Goal: Task Accomplishment & Management: Manage account settings

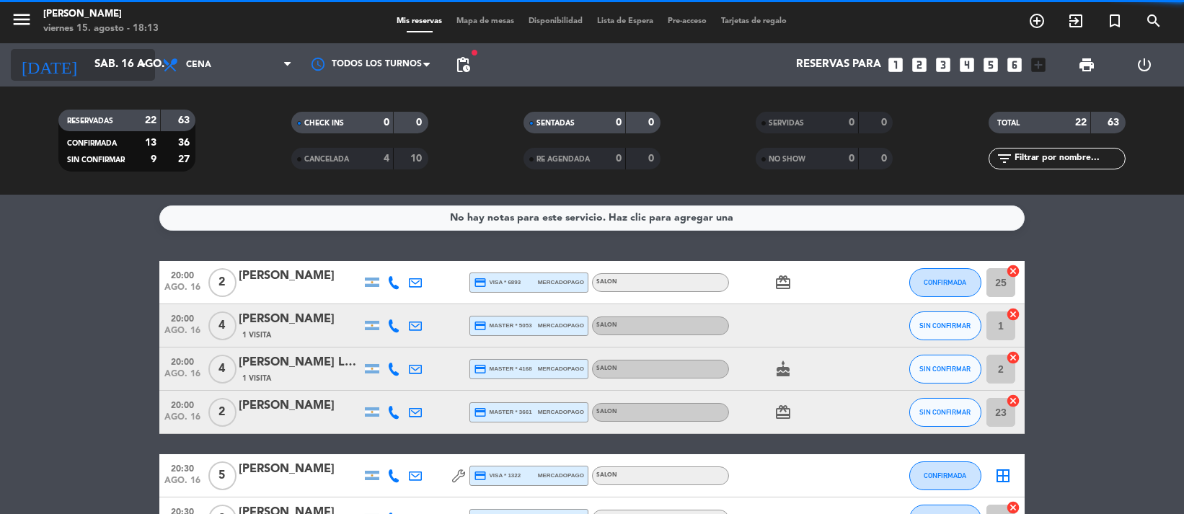
click at [141, 60] on icon "arrow_drop_down" at bounding box center [142, 64] width 17 height 17
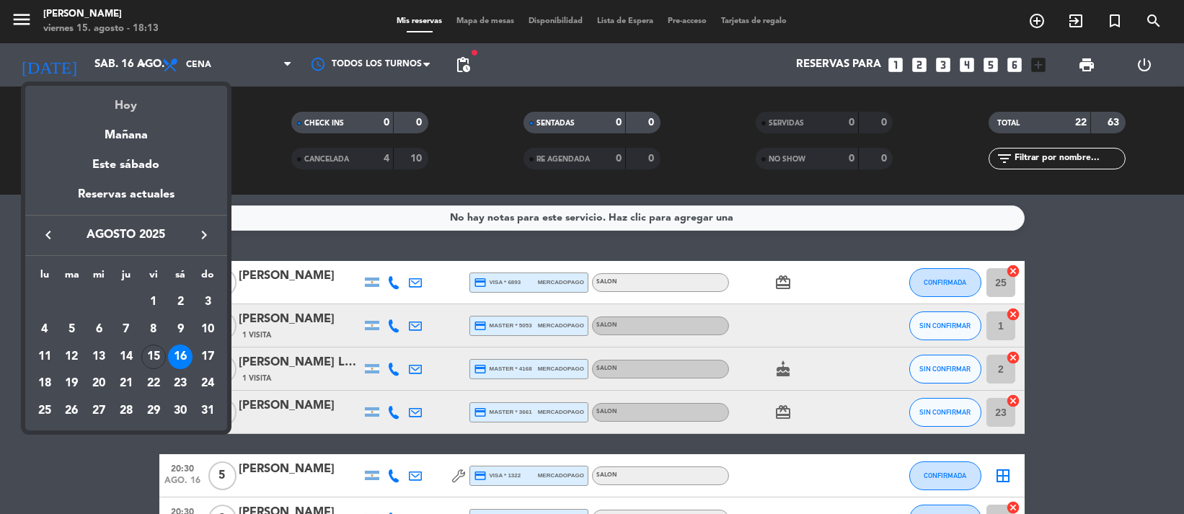
click at [156, 108] on div "Hoy" at bounding box center [126, 101] width 202 height 30
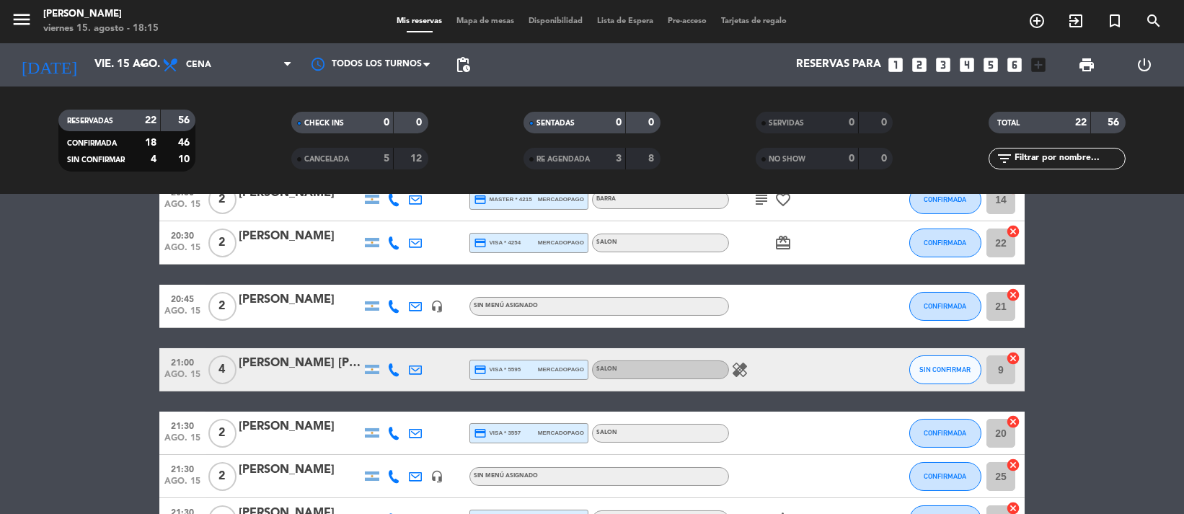
scroll to position [513, 0]
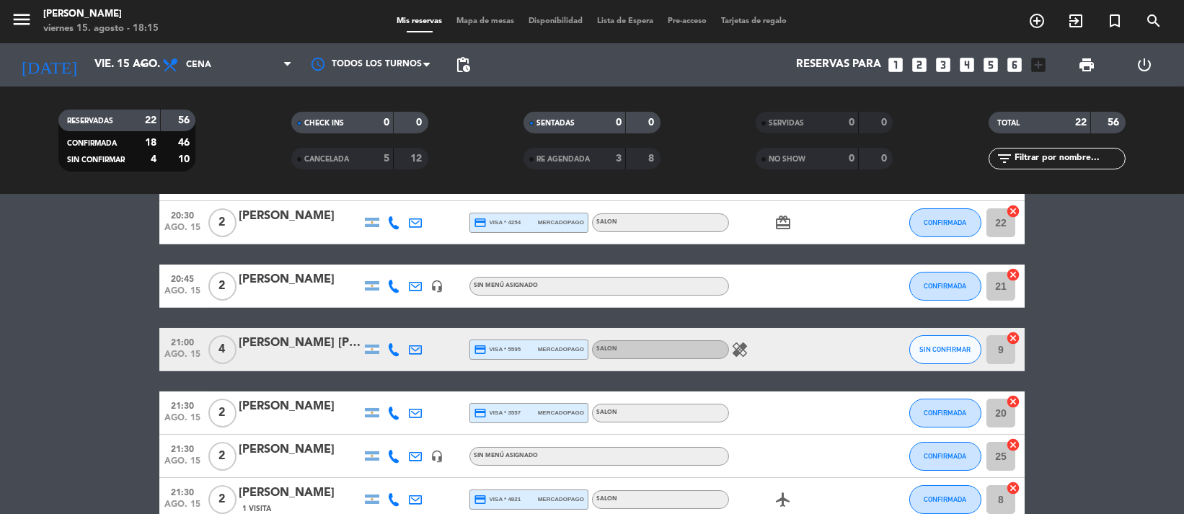
drag, startPoint x: 41, startPoint y: 310, endPoint x: 105, endPoint y: 304, distance: 64.5
click at [41, 310] on bookings-row "20:00 ago. 15 2 [PERSON_NAME] credit_card visa * 7888 mercadopago SALON healing…" at bounding box center [592, 284] width 1184 height 1073
click at [392, 281] on icon at bounding box center [393, 286] width 13 height 13
click at [385, 263] on span "Copiar" at bounding box center [380, 261] width 30 height 15
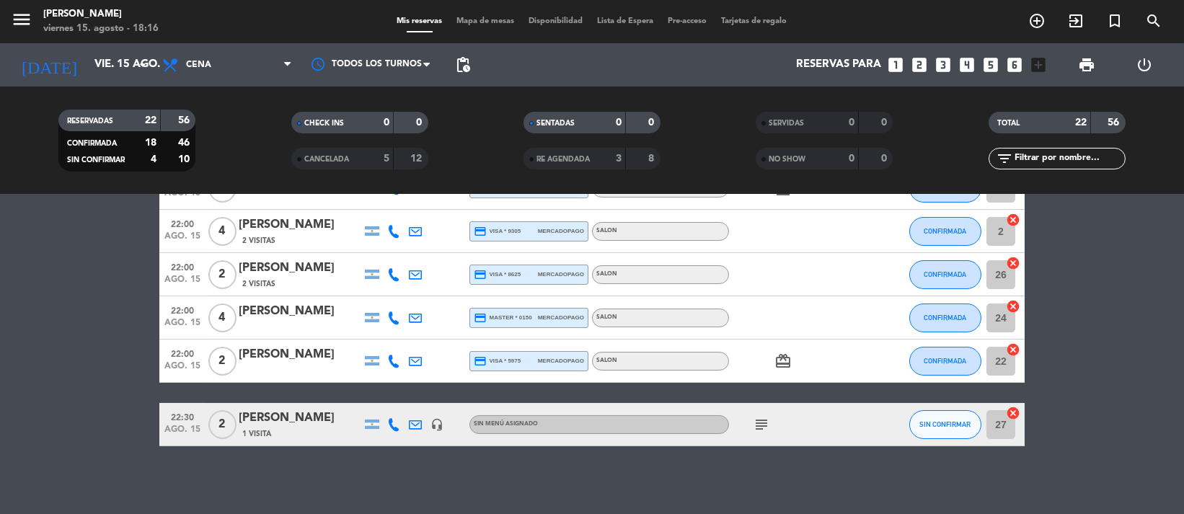
scroll to position [891, 0]
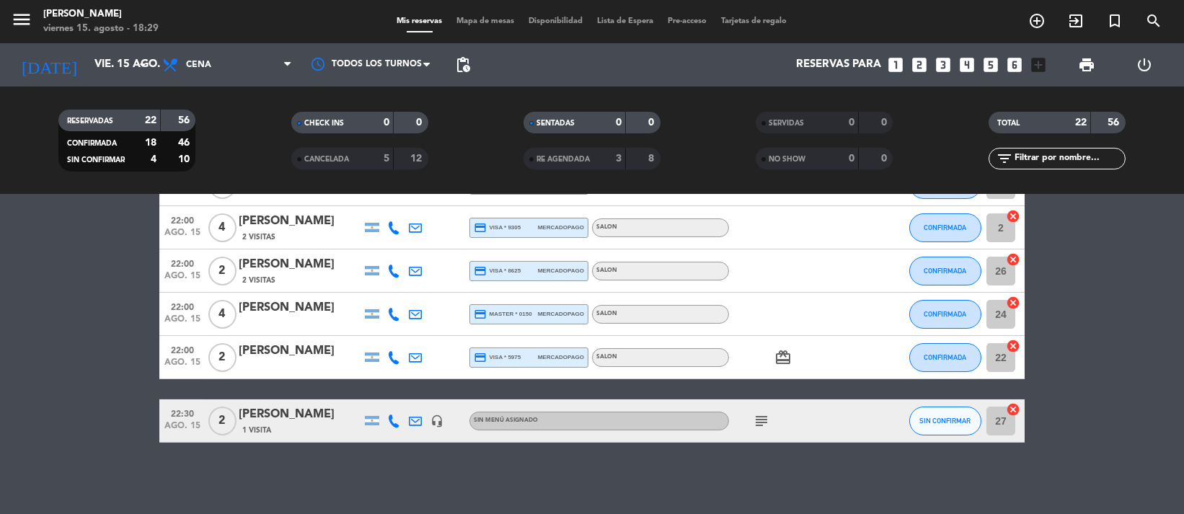
click at [74, 81] on div "[DATE] vie. 15 ago. arrow_drop_down" at bounding box center [83, 64] width 144 height 43
click at [108, 74] on input "vie. 15 ago." at bounding box center [158, 64] width 142 height 27
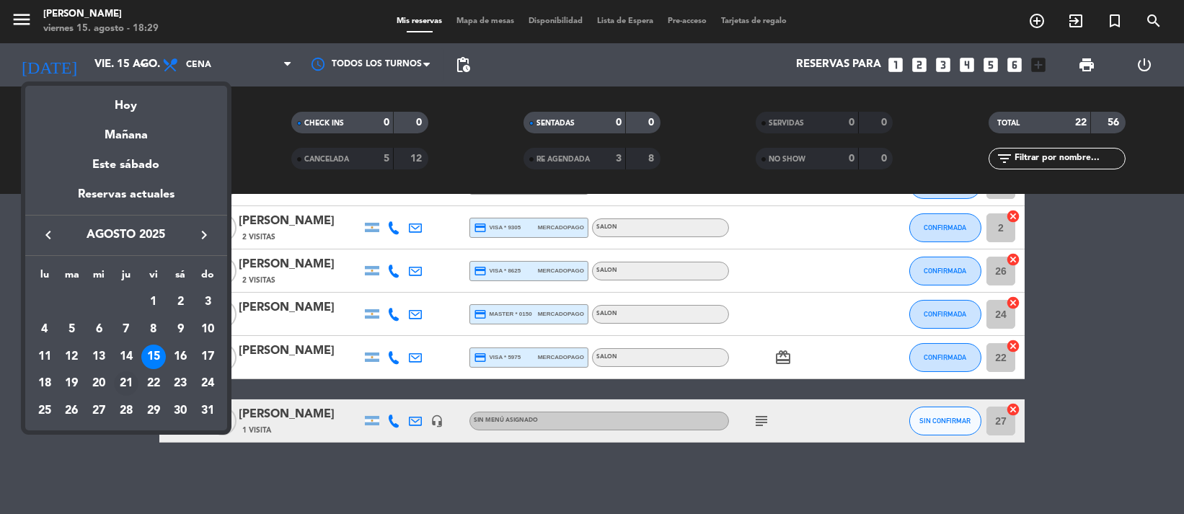
click at [122, 385] on div "21" at bounding box center [126, 383] width 25 height 25
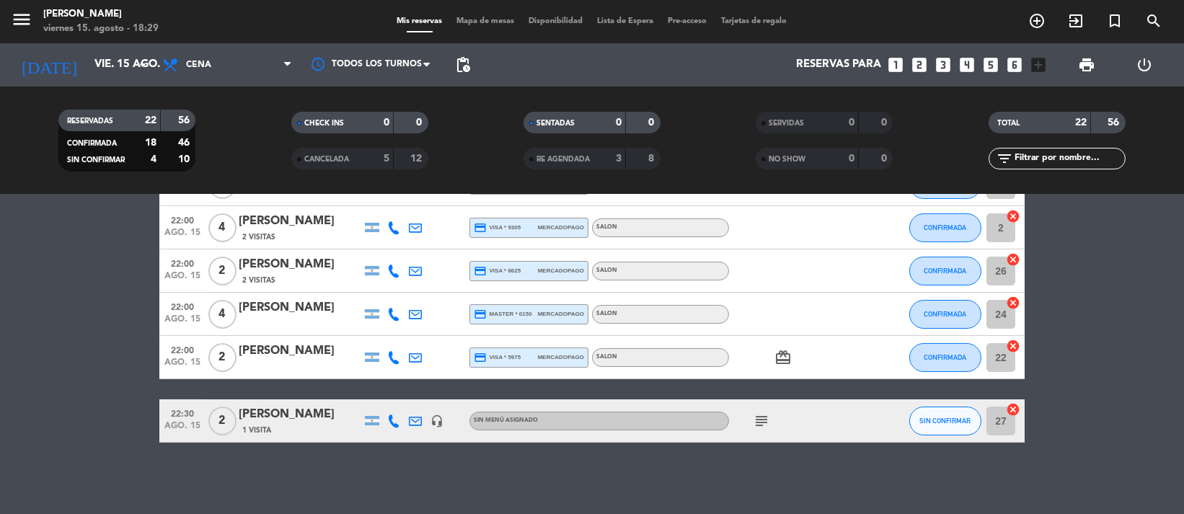
type input "jue. 21 ago."
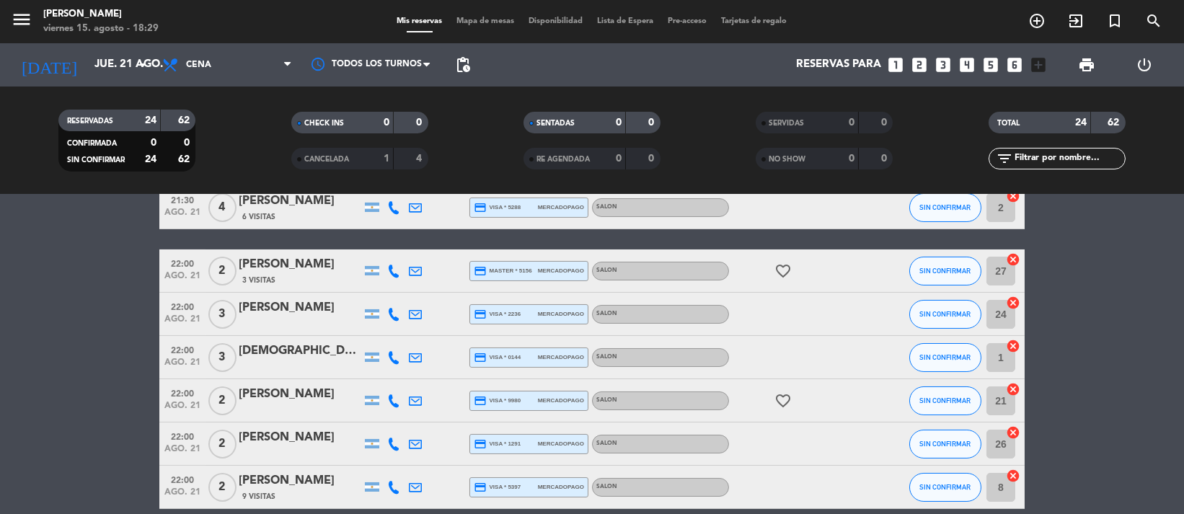
scroll to position [50, 0]
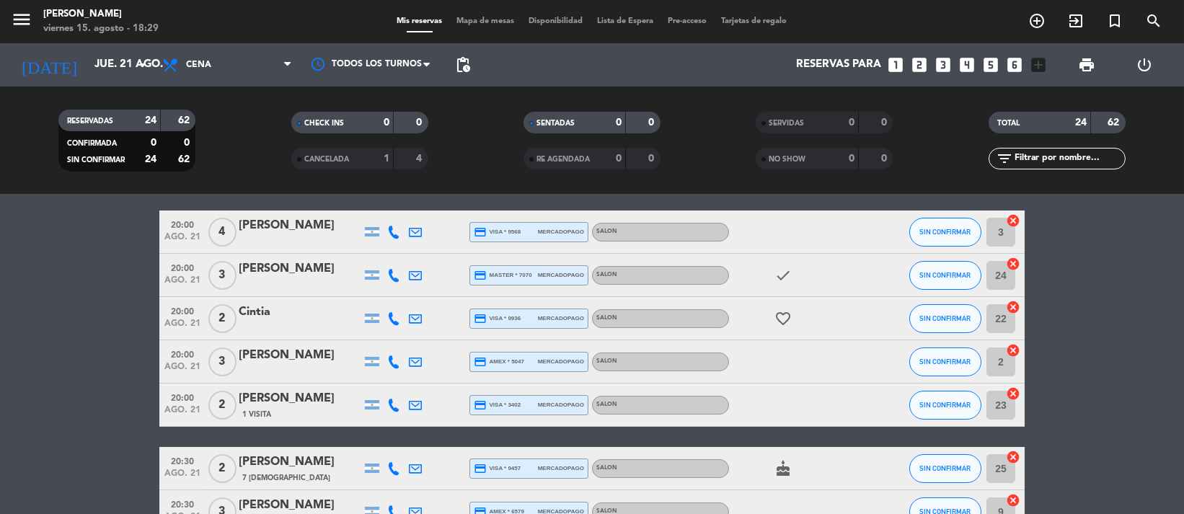
click at [312, 360] on div "[PERSON_NAME]" at bounding box center [300, 355] width 123 height 19
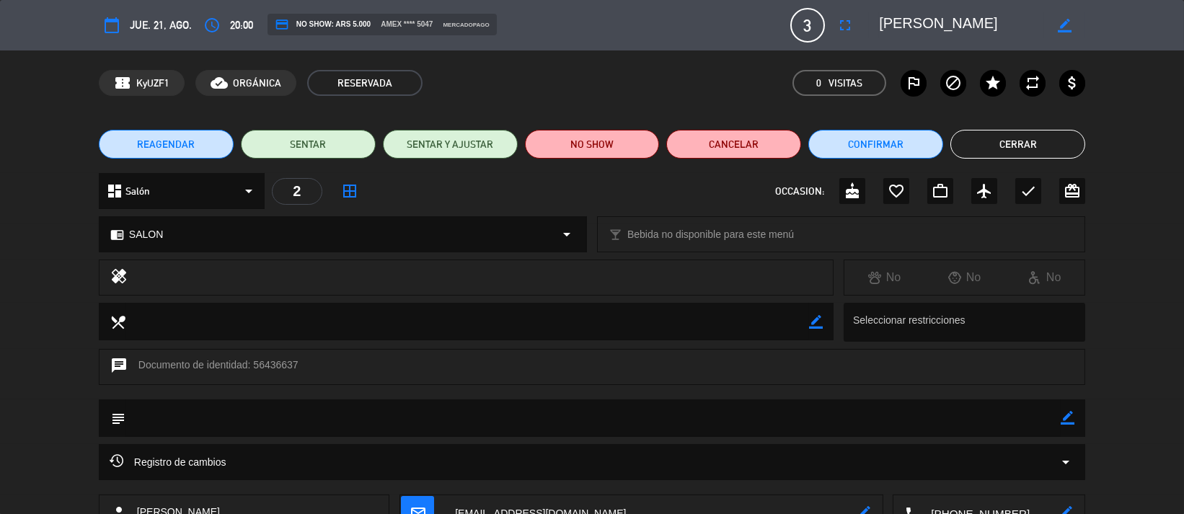
click at [714, 139] on button "Cerrar" at bounding box center [1018, 144] width 135 height 29
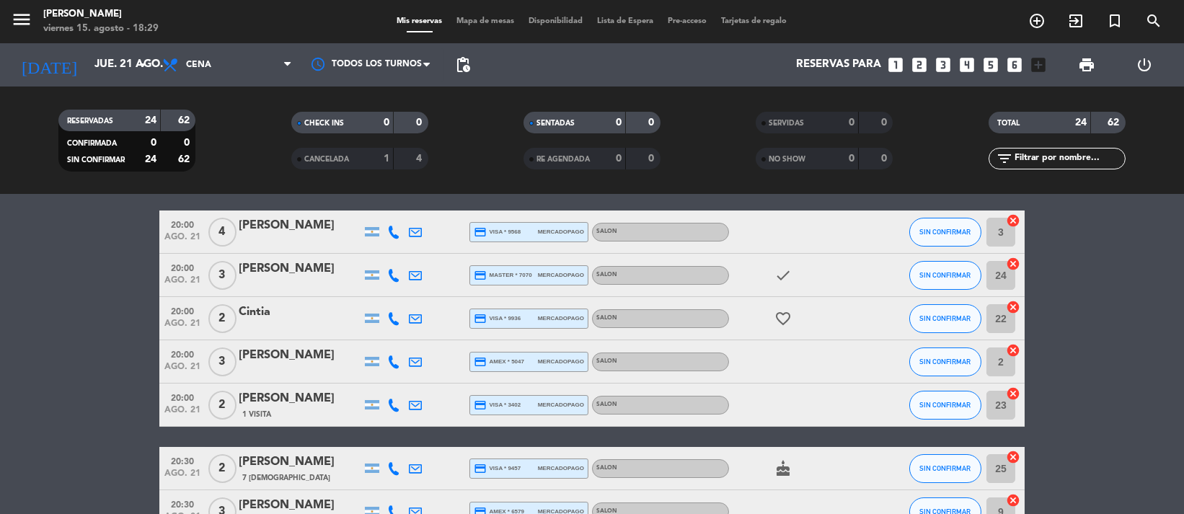
click at [714, 60] on icon "looks_4" at bounding box center [967, 65] width 19 height 19
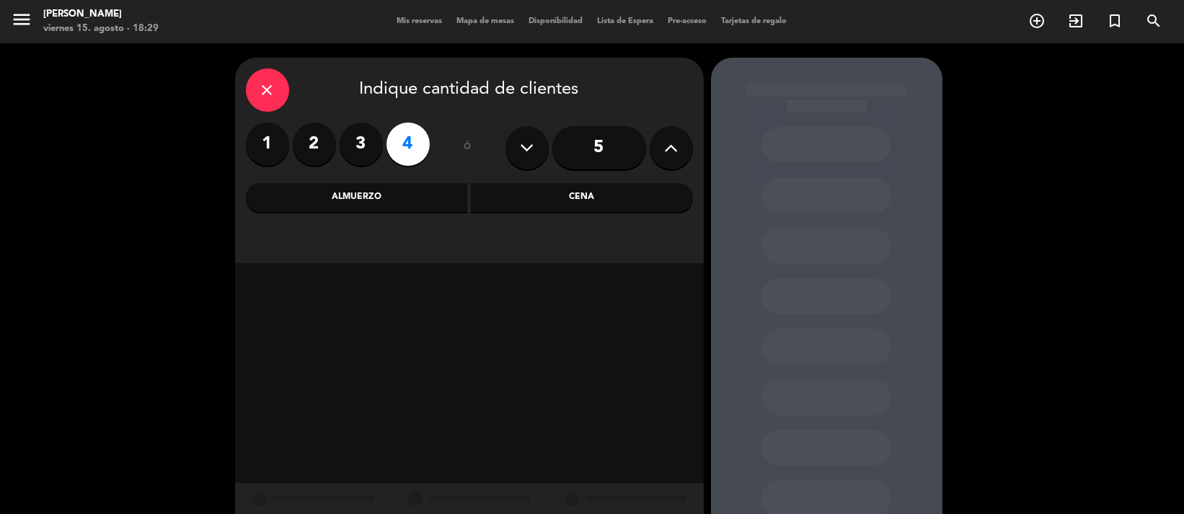
click at [627, 193] on div "Cena" at bounding box center [582, 197] width 222 height 29
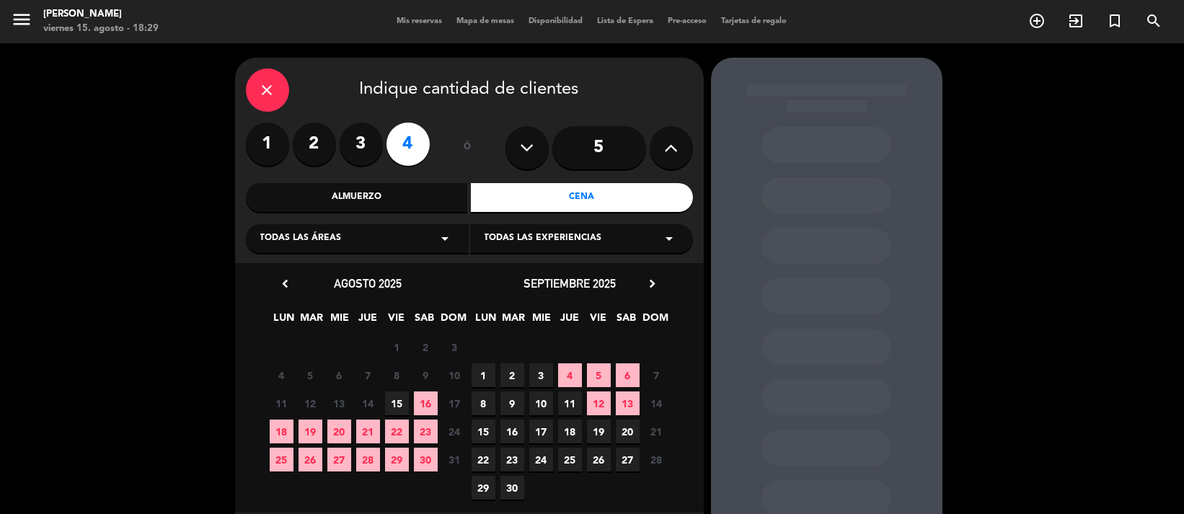
click at [493, 363] on span "1" at bounding box center [484, 375] width 24 height 24
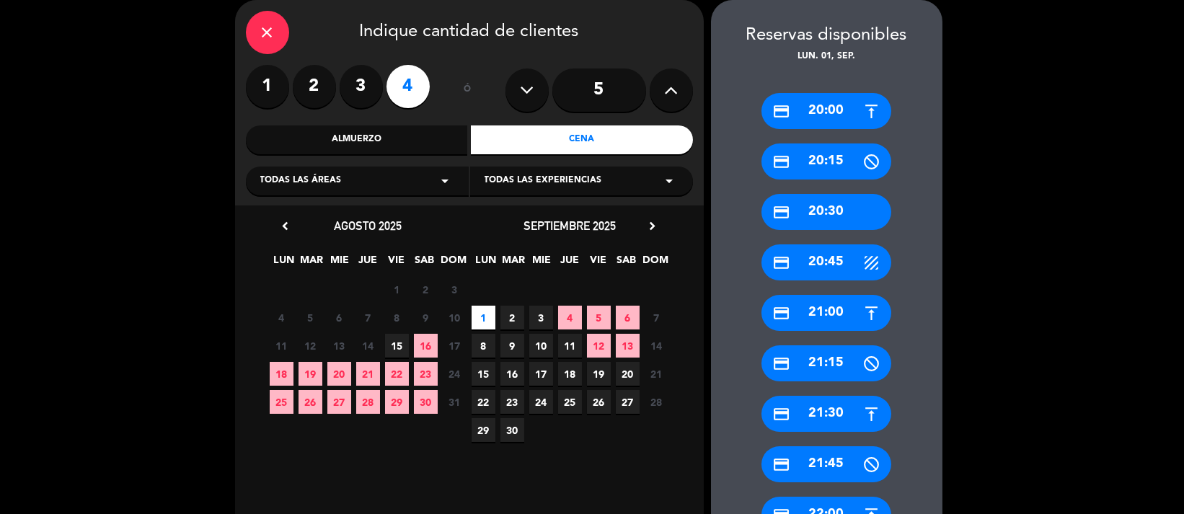
click at [714, 366] on div "close Indique cantidad de clientes 1 2 3 4 ó 5 Almuerzo Cena Todas las áreas ar…" at bounding box center [592, 456] width 1184 height 941
drag, startPoint x: 639, startPoint y: 491, endPoint x: 631, endPoint y: 488, distance: 8.4
click at [714, 137] on div "close Indique cantidad de clientes 1 2 3 4 ó 5 Almuerzo Cena Todas las áreas ar…" at bounding box center [592, 456] width 1184 height 941
click at [278, 28] on div "close" at bounding box center [267, 32] width 43 height 43
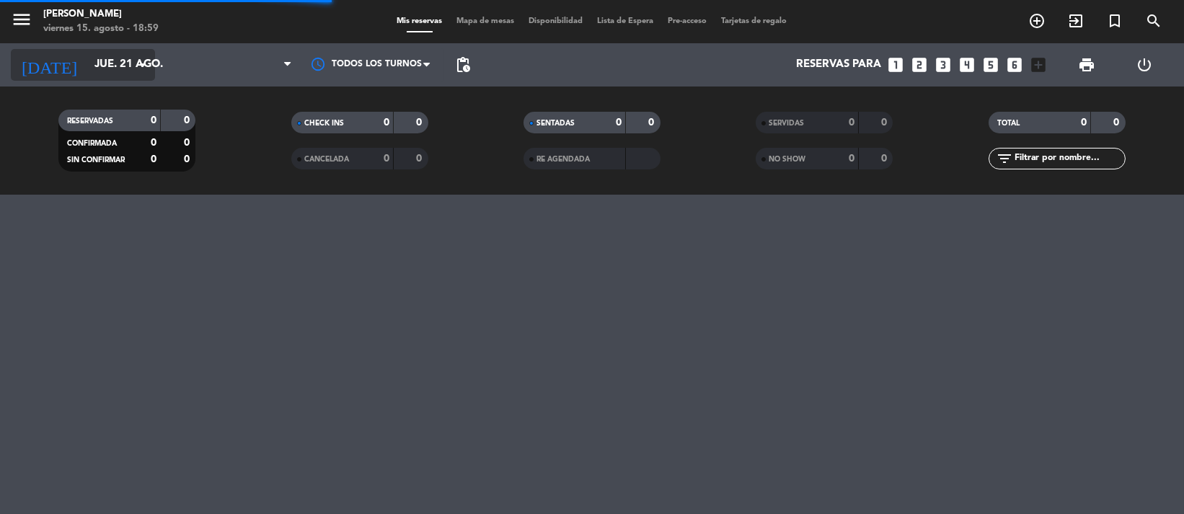
click at [87, 56] on input "jue. 21 ago." at bounding box center [158, 64] width 142 height 27
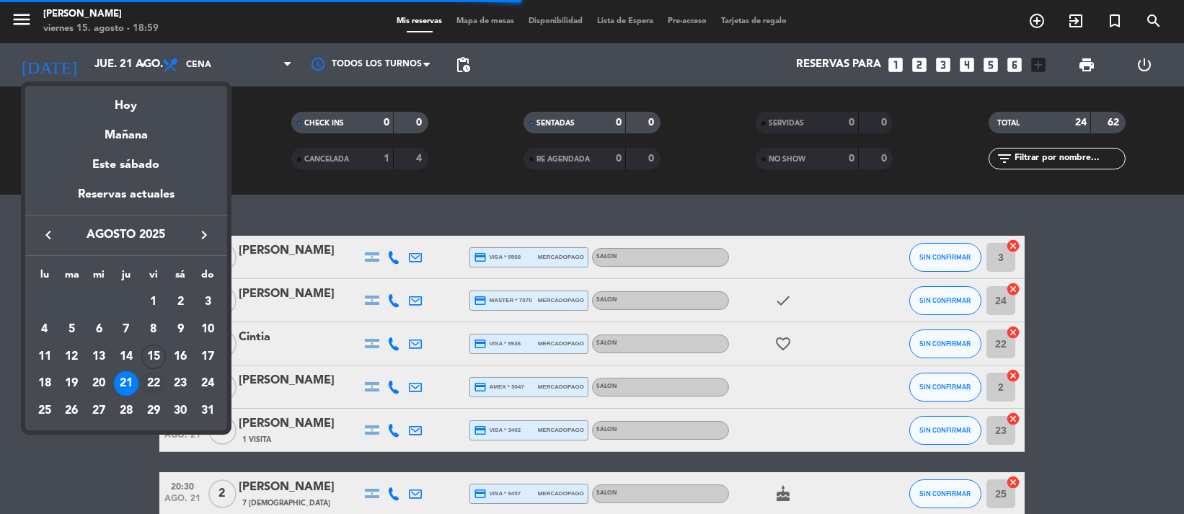
click at [160, 378] on div "22" at bounding box center [153, 383] width 25 height 25
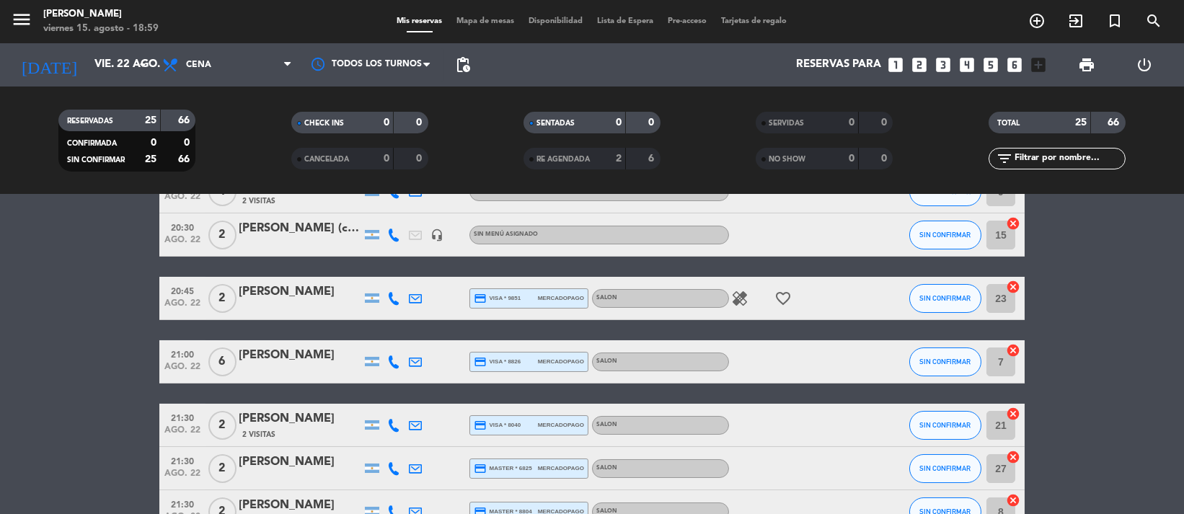
click at [324, 356] on div "[PERSON_NAME]" at bounding box center [300, 355] width 123 height 19
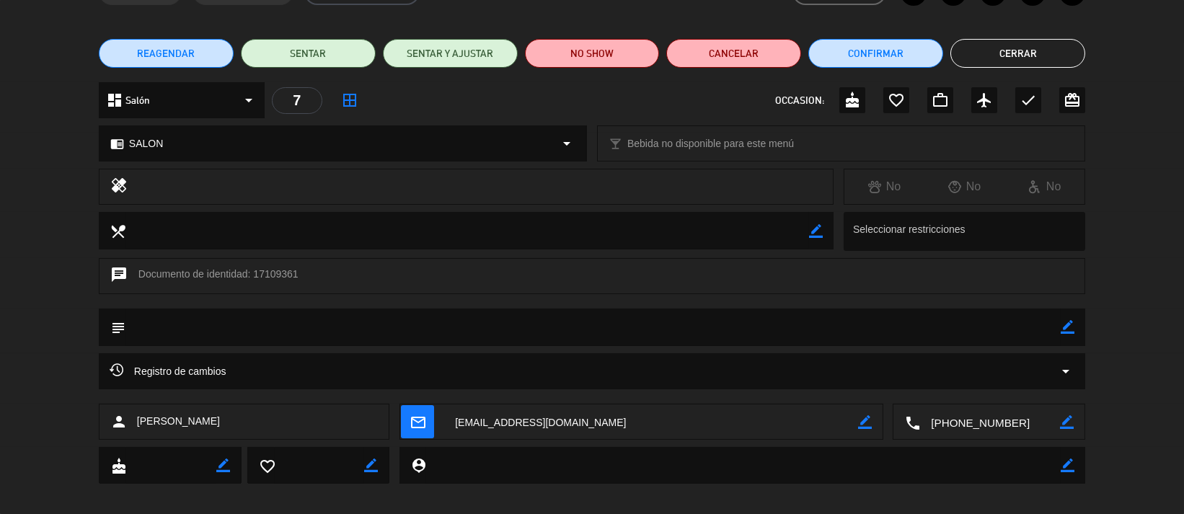
scroll to position [96, 0]
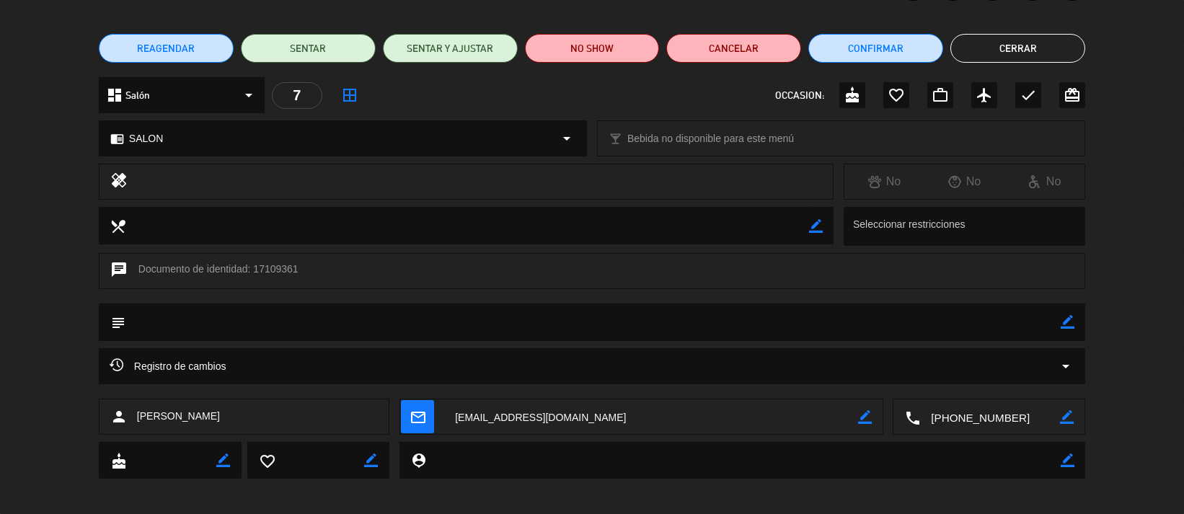
click at [415, 413] on icon "mail_outline" at bounding box center [418, 417] width 16 height 16
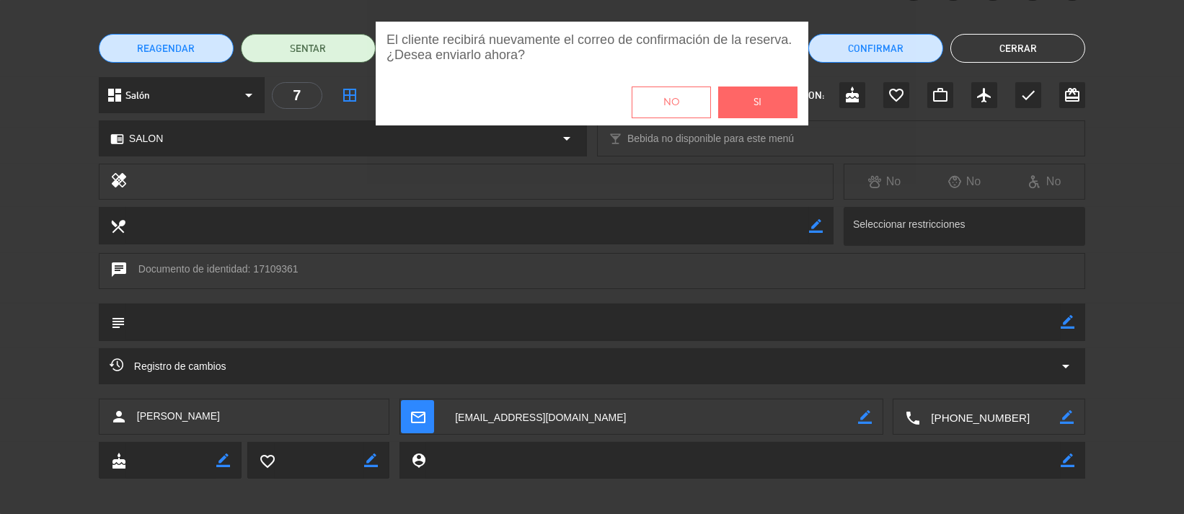
click at [673, 100] on span "No" at bounding box center [672, 102] width 16 height 17
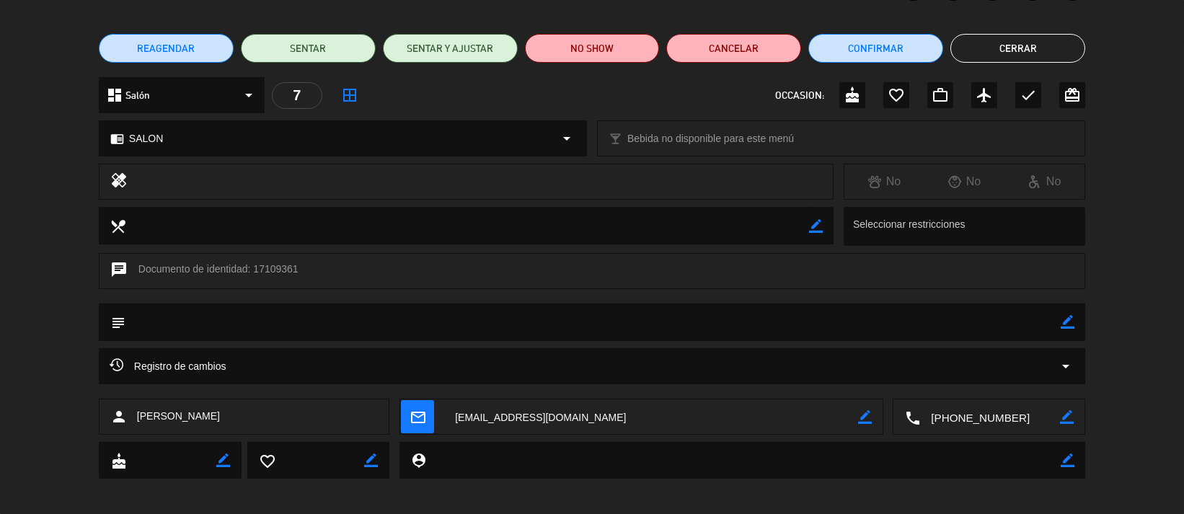
click at [426, 400] on span "mail_outline" at bounding box center [417, 416] width 33 height 33
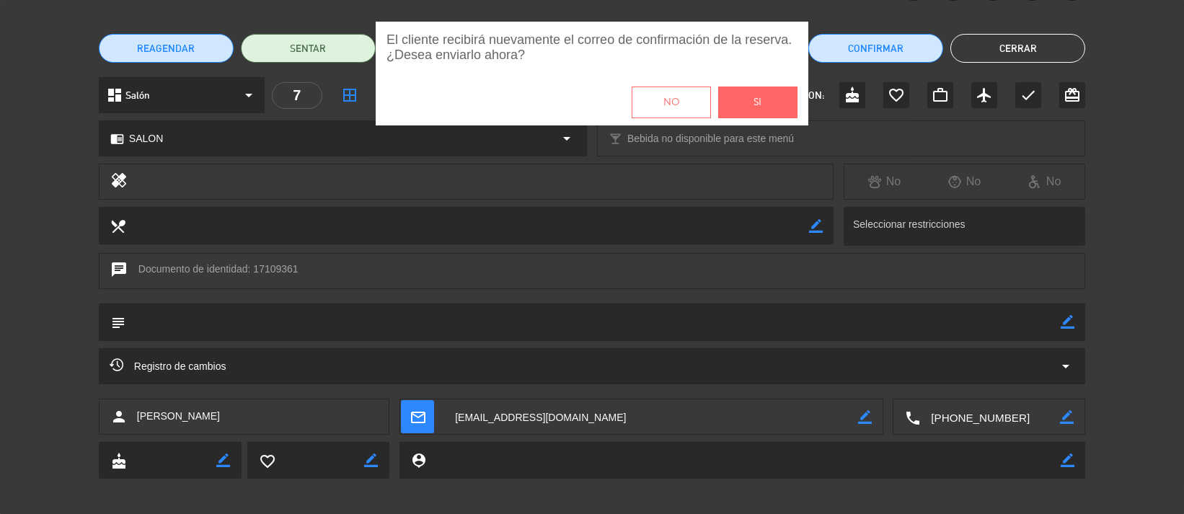
click at [714, 94] on button "Si" at bounding box center [757, 103] width 79 height 32
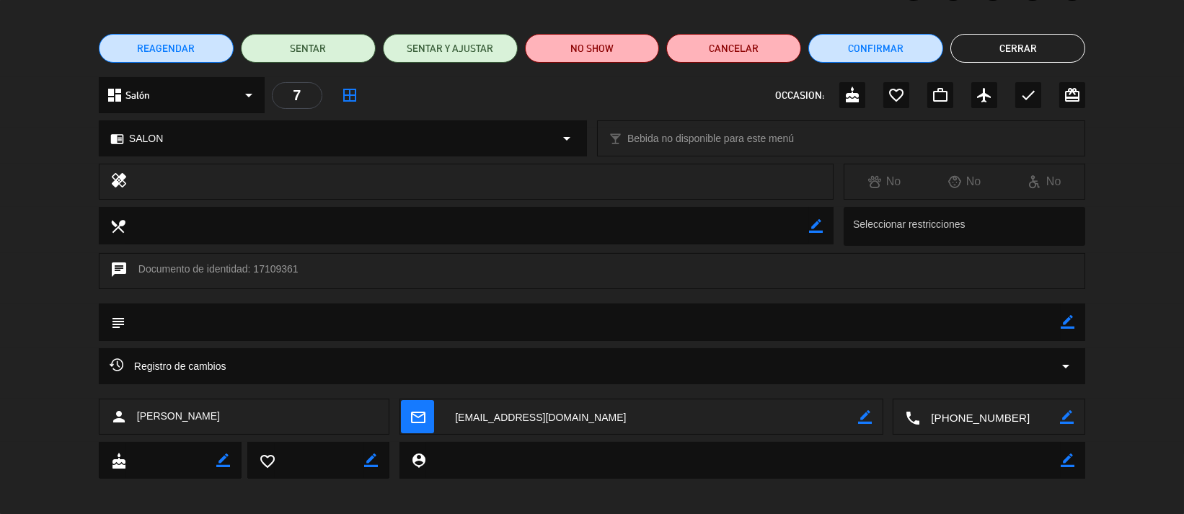
click at [714, 222] on div "local_dining border_color Seleccionar restricciones" at bounding box center [592, 230] width 1184 height 46
click at [714, 59] on button "Cerrar" at bounding box center [1018, 48] width 135 height 29
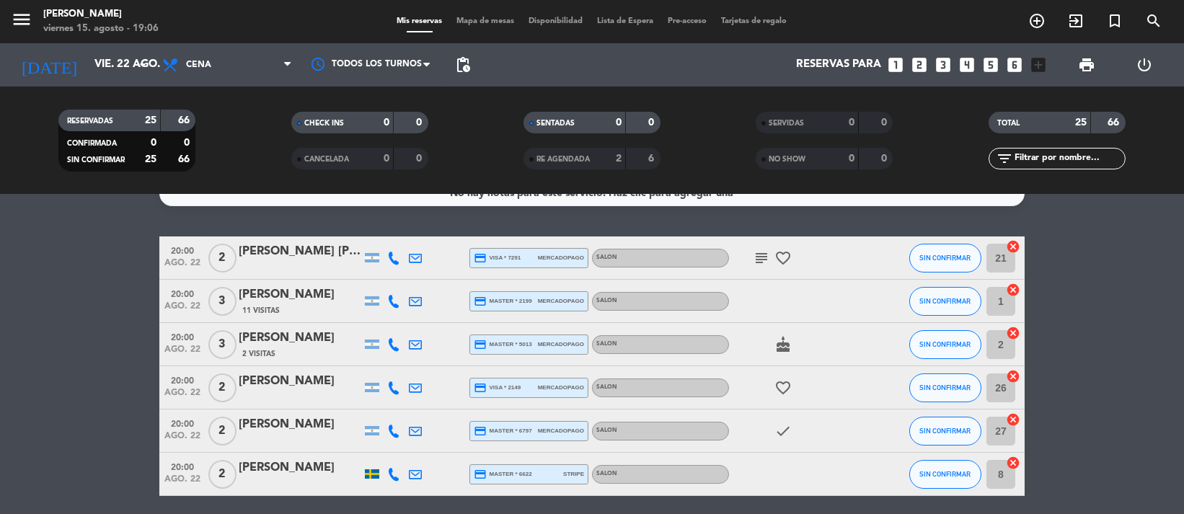
scroll to position [0, 0]
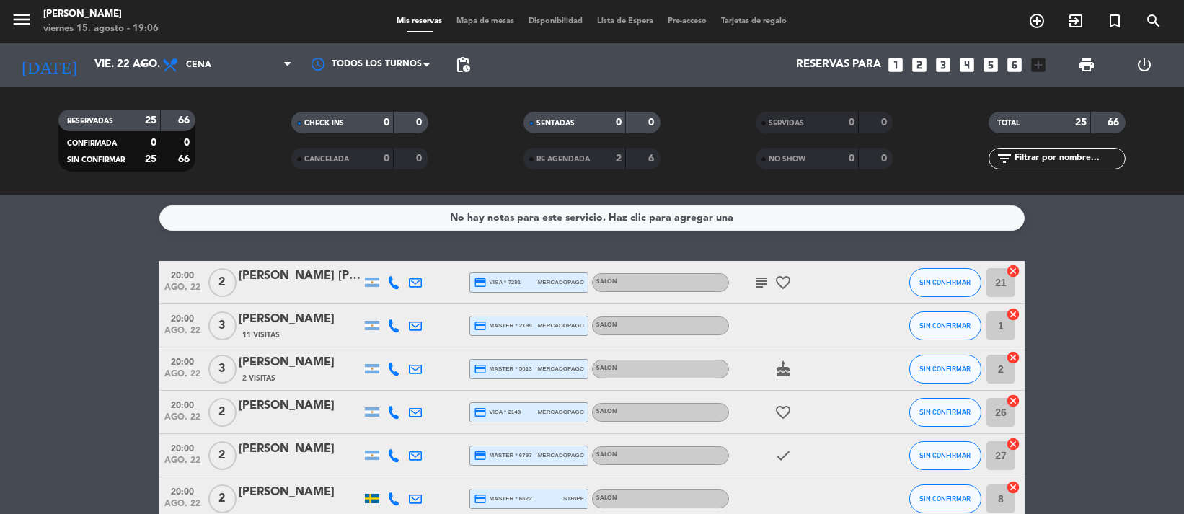
click at [714, 282] on icon "subject" at bounding box center [761, 282] width 17 height 17
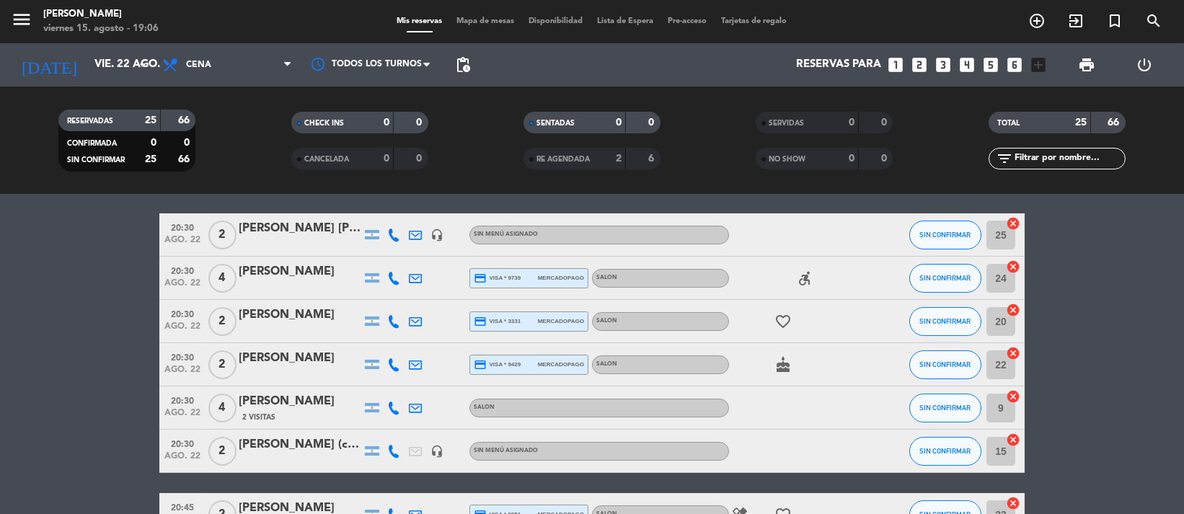
scroll to position [352, 0]
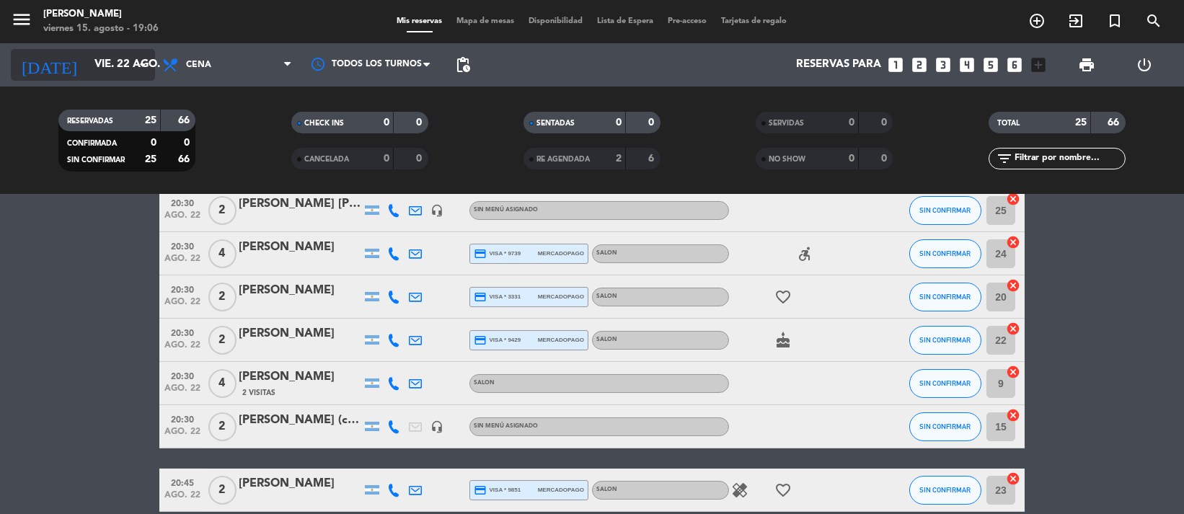
click at [87, 66] on input "vie. 22 ago." at bounding box center [158, 64] width 142 height 27
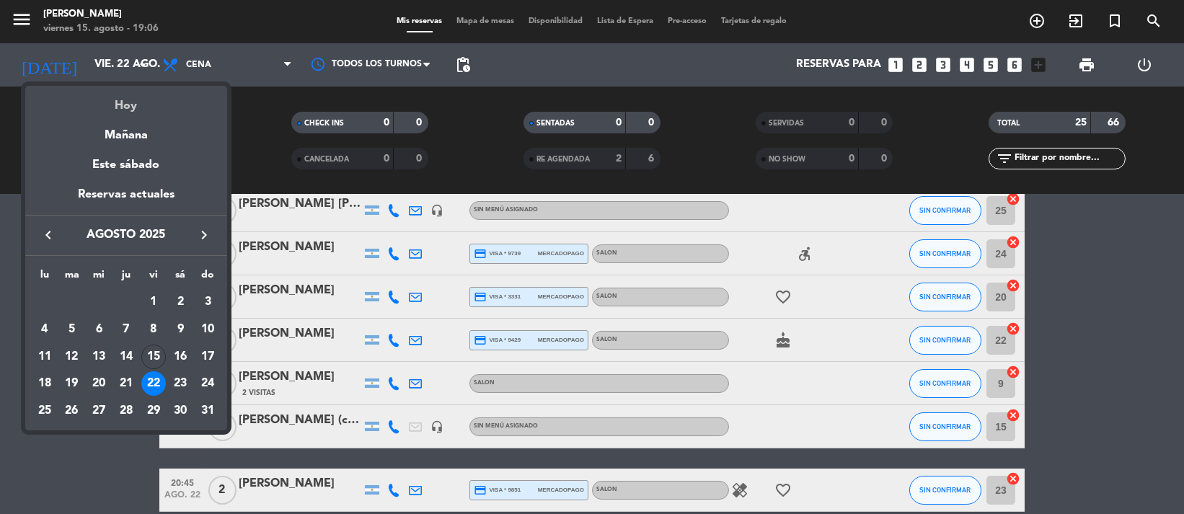
click at [123, 107] on div "Hoy" at bounding box center [126, 101] width 202 height 30
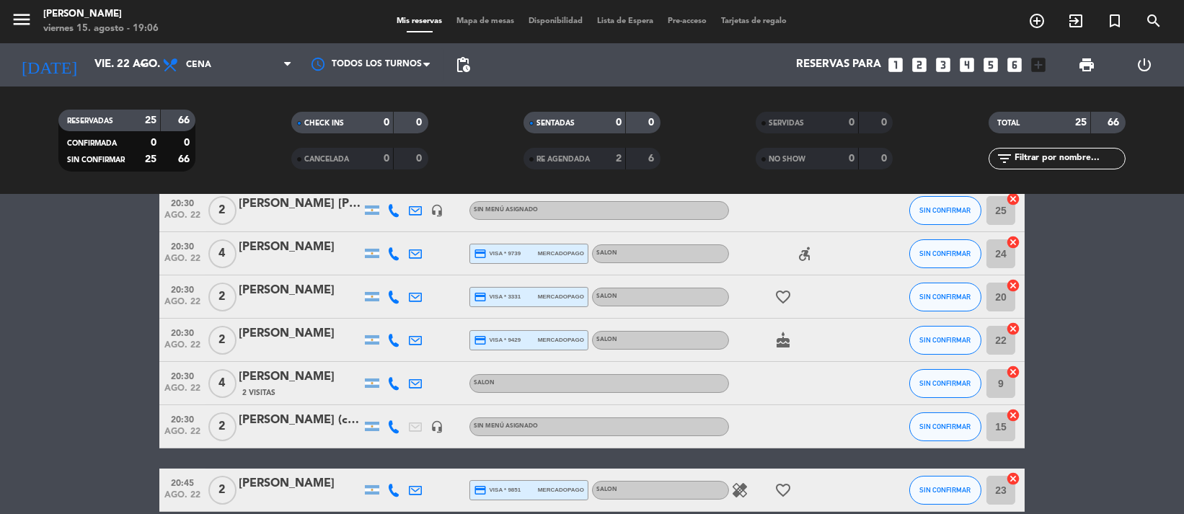
type input "vie. 15 ago."
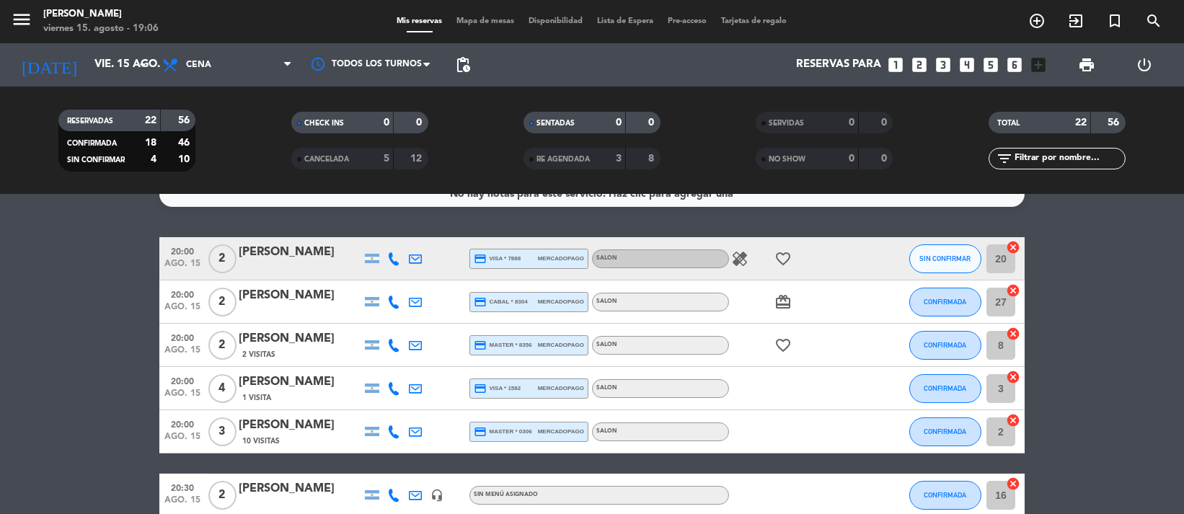
scroll to position [0, 0]
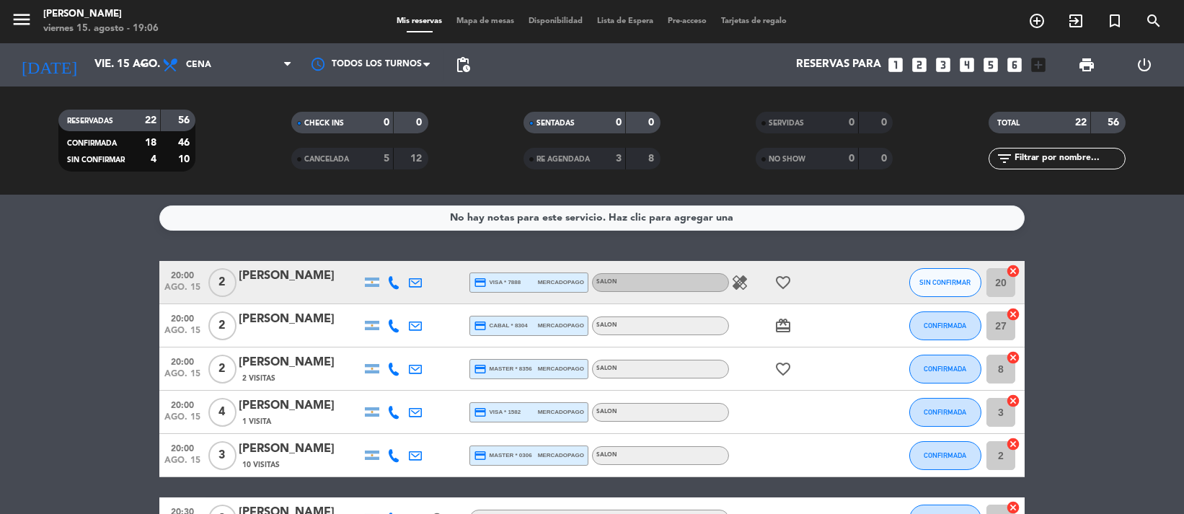
click at [714, 280] on icon "healing" at bounding box center [739, 282] width 17 height 17
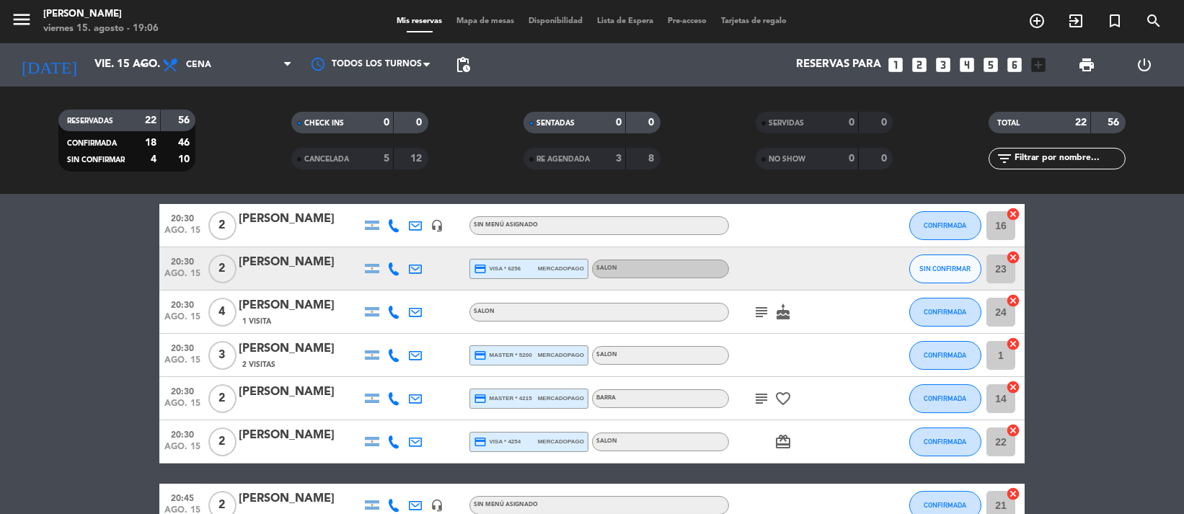
scroll to position [352, 0]
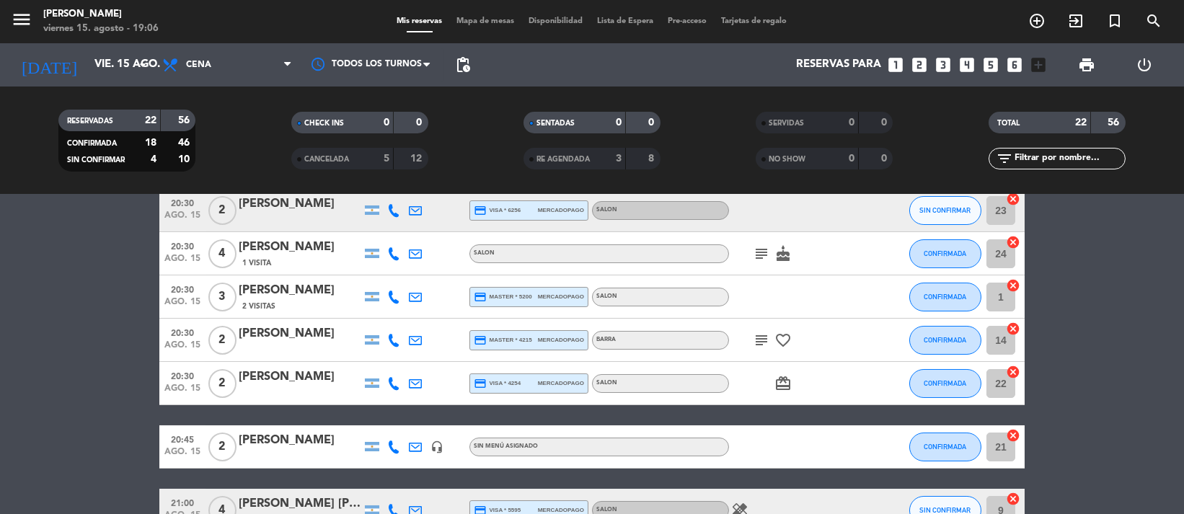
click at [714, 247] on icon "subject" at bounding box center [761, 253] width 17 height 17
click at [714, 340] on icon "subject" at bounding box center [761, 340] width 17 height 17
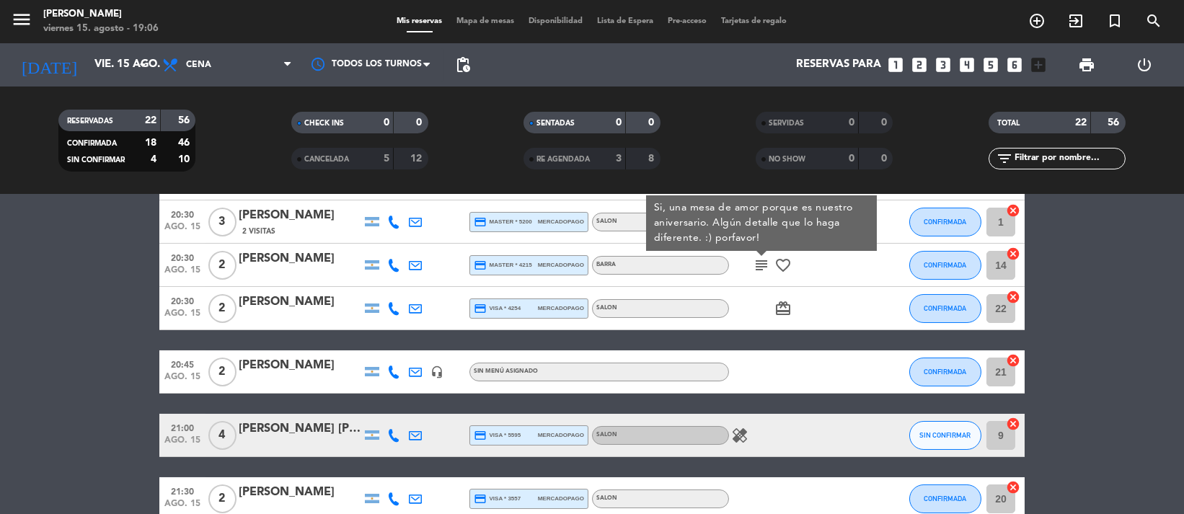
scroll to position [416, 0]
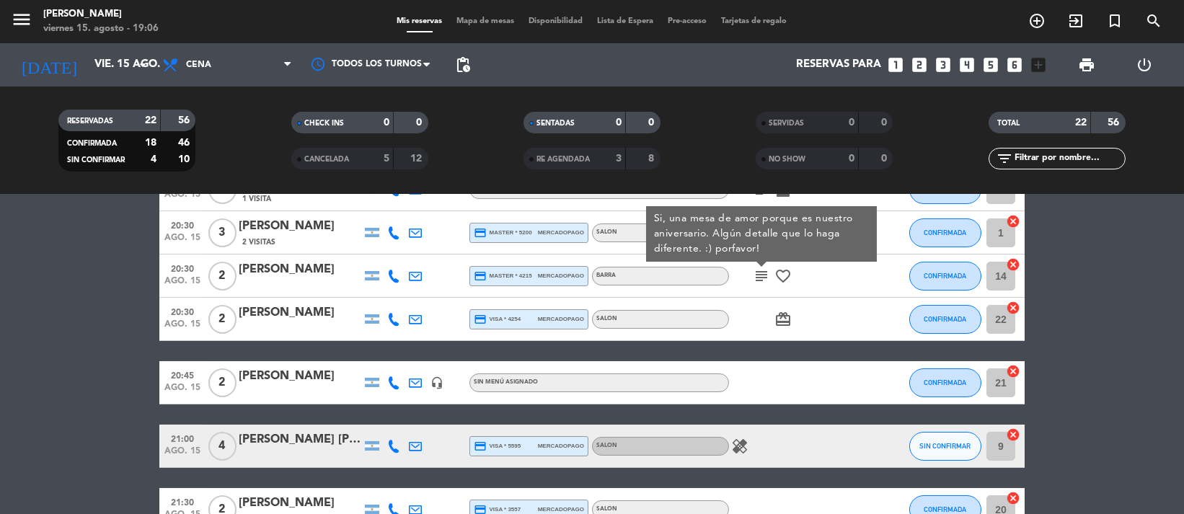
drag, startPoint x: 1111, startPoint y: 366, endPoint x: 1059, endPoint y: 353, distance: 53.4
click at [714, 365] on bookings-row "20:00 ago. 15 2 [PERSON_NAME] credit_card visa * 7888 mercadopago SALON healing…" at bounding box center [592, 381] width 1184 height 1073
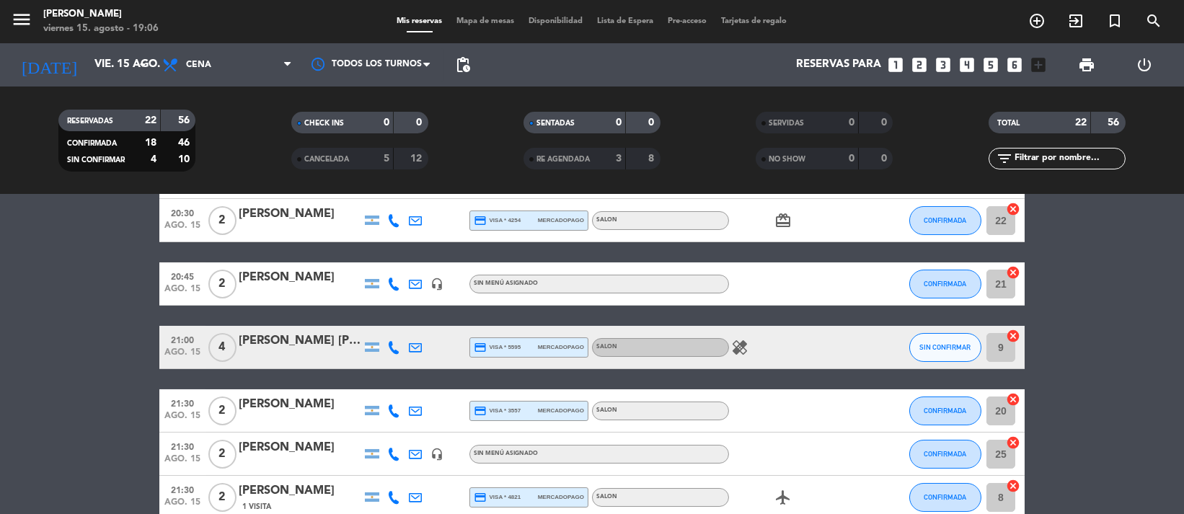
scroll to position [545, 0]
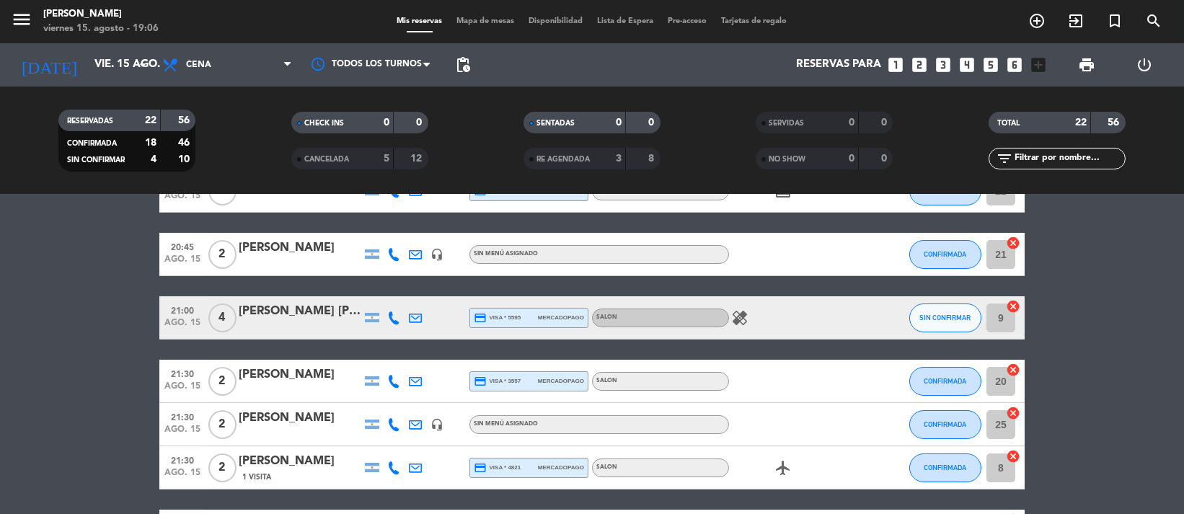
click at [714, 318] on icon "healing" at bounding box center [739, 317] width 17 height 17
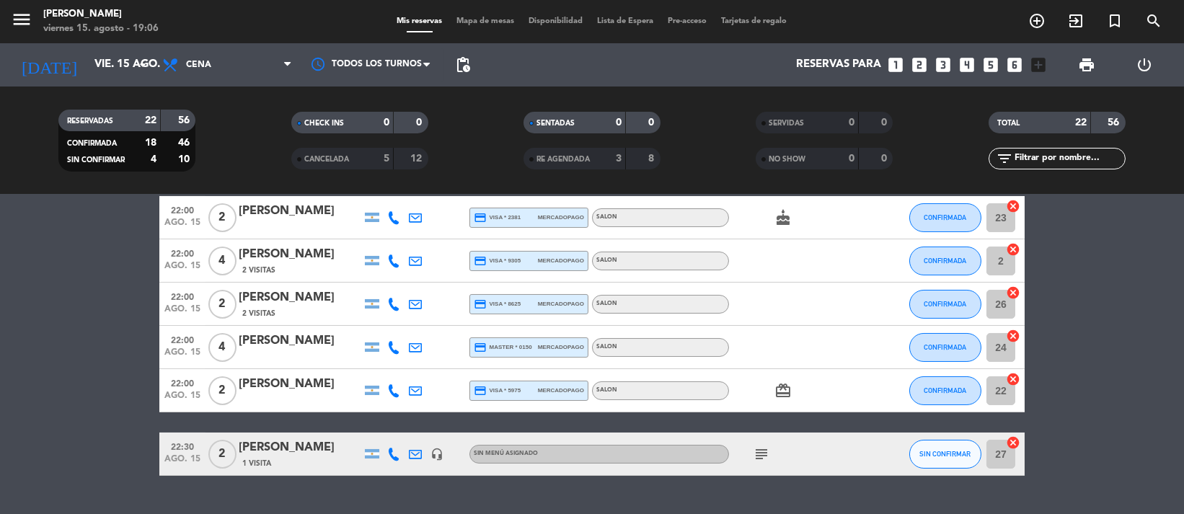
scroll to position [891, 0]
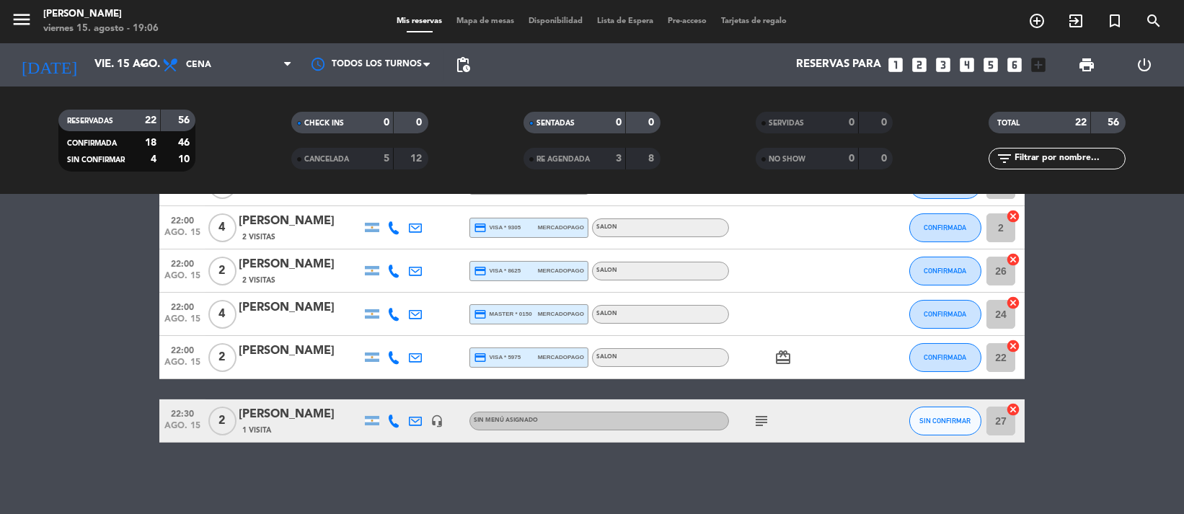
click at [714, 417] on icon "subject" at bounding box center [761, 421] width 17 height 17
click at [714, 438] on div "subject RESERVAR UN VEGETA!!" at bounding box center [794, 421] width 130 height 43
